Goal: Check status: Check status

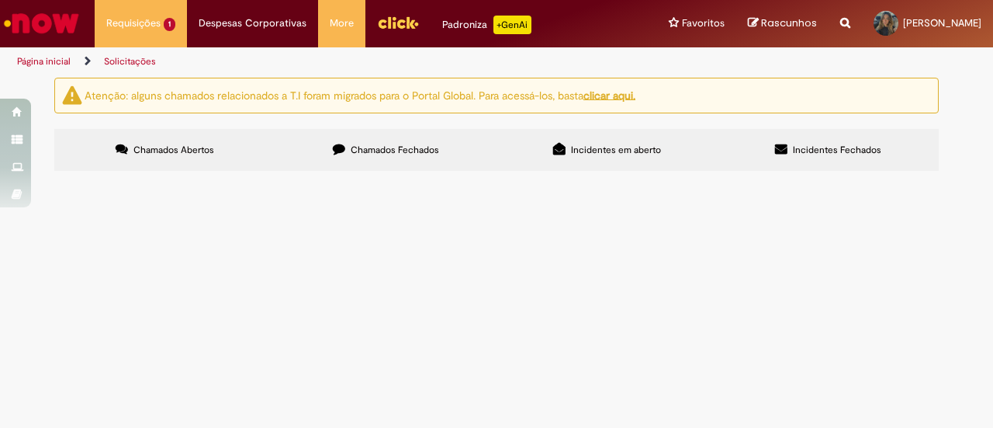
click at [0, 0] on span "Solicitações de Cadastro no SAP" at bounding box center [0, 0] width 0 height 0
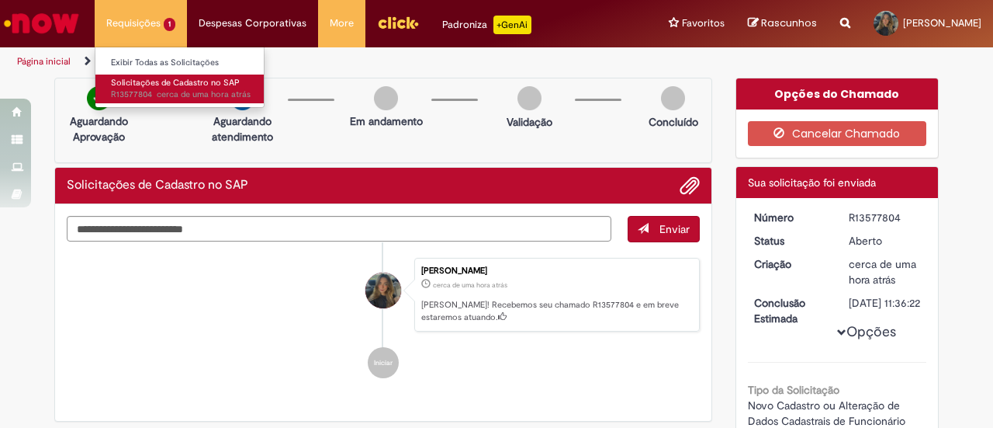
click at [153, 83] on span "Solicitações de Cadastro no SAP" at bounding box center [175, 83] width 129 height 12
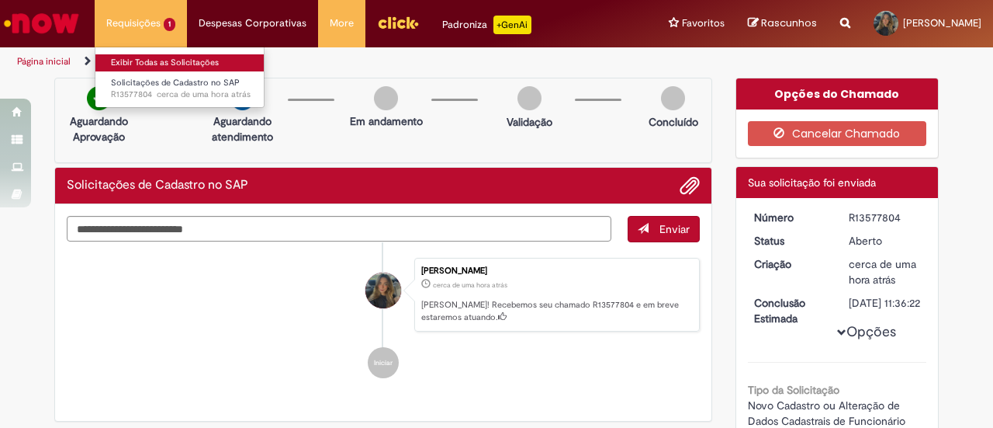
click at [169, 55] on link "Exibir Todas as Solicitações" at bounding box center [180, 62] width 171 height 17
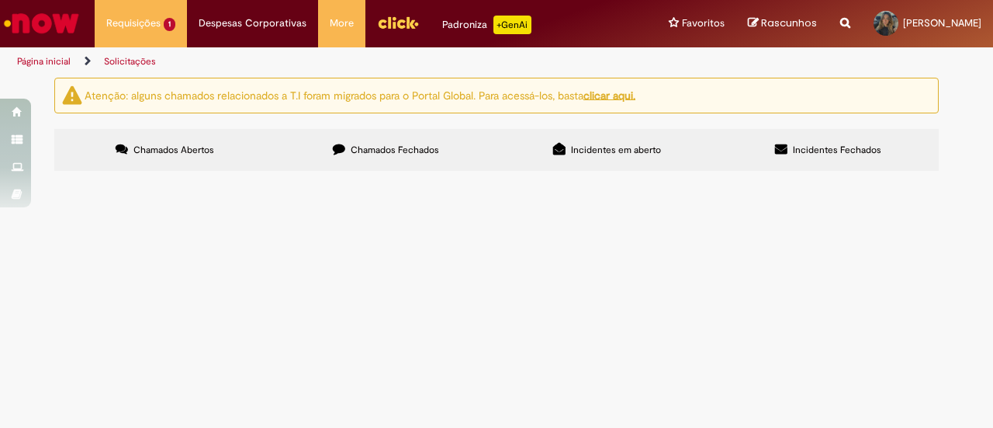
click at [0, 0] on span "Solicitações de Cadastro no SAP" at bounding box center [0, 0] width 0 height 0
